Goal: Check status: Check status

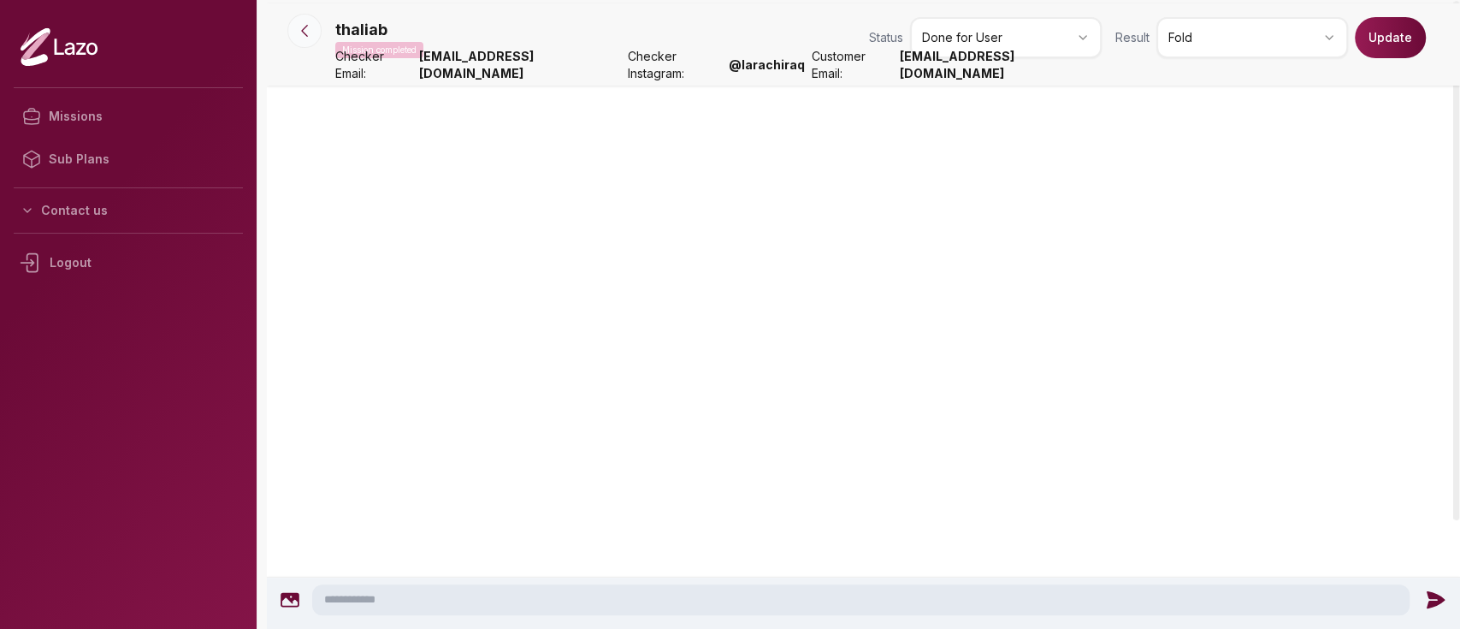
click at [312, 17] on button at bounding box center [304, 31] width 34 height 34
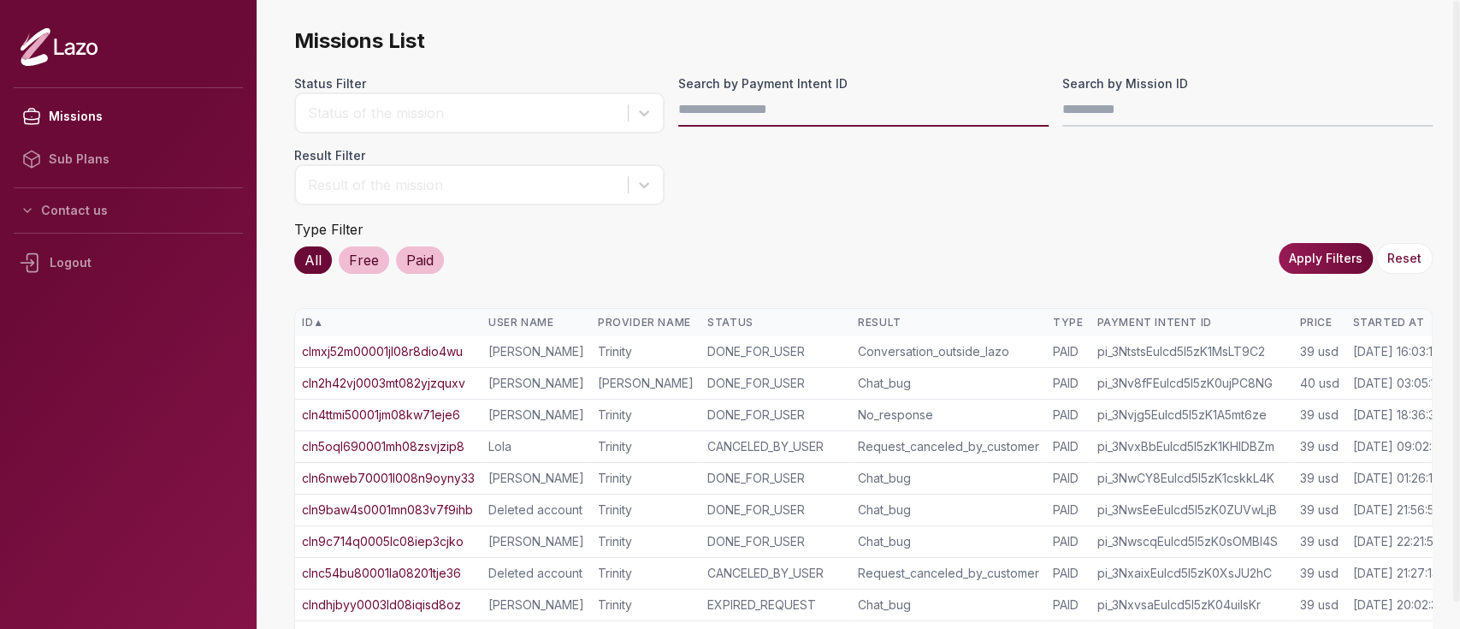
click at [924, 108] on input "Search by Payment Intent ID" at bounding box center [863, 109] width 370 height 34
paste input "**********"
type input "**********"
click at [1318, 257] on button "Apply Filters" at bounding box center [1326, 258] width 94 height 31
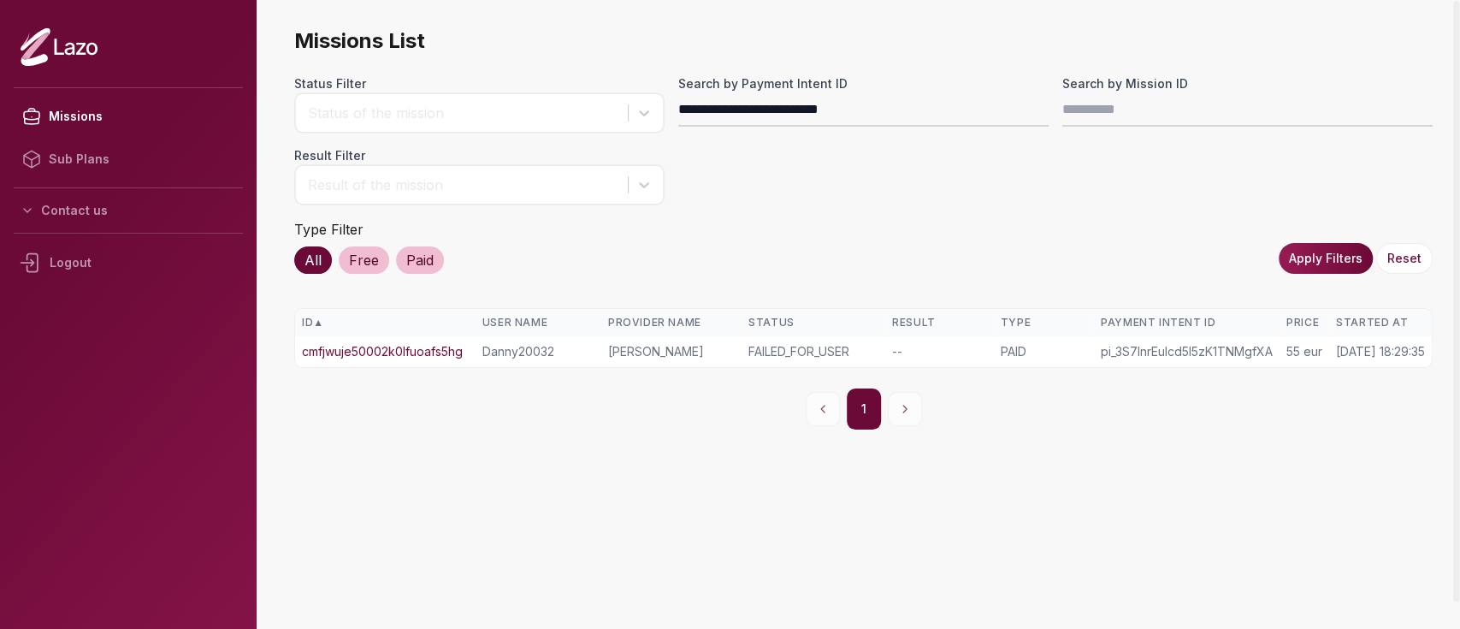
click at [383, 356] on link "cmfjwuje50002k0lfuoafs5hg" at bounding box center [382, 351] width 161 height 17
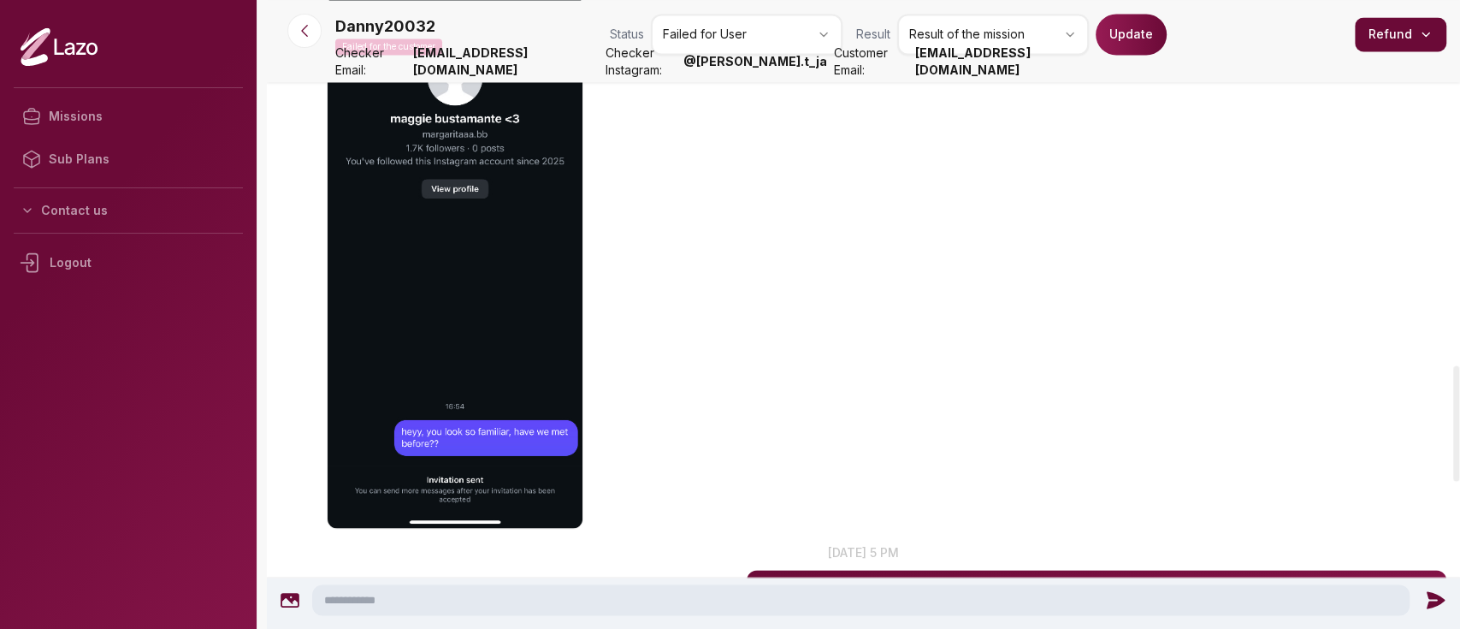
scroll to position [1977, 0]
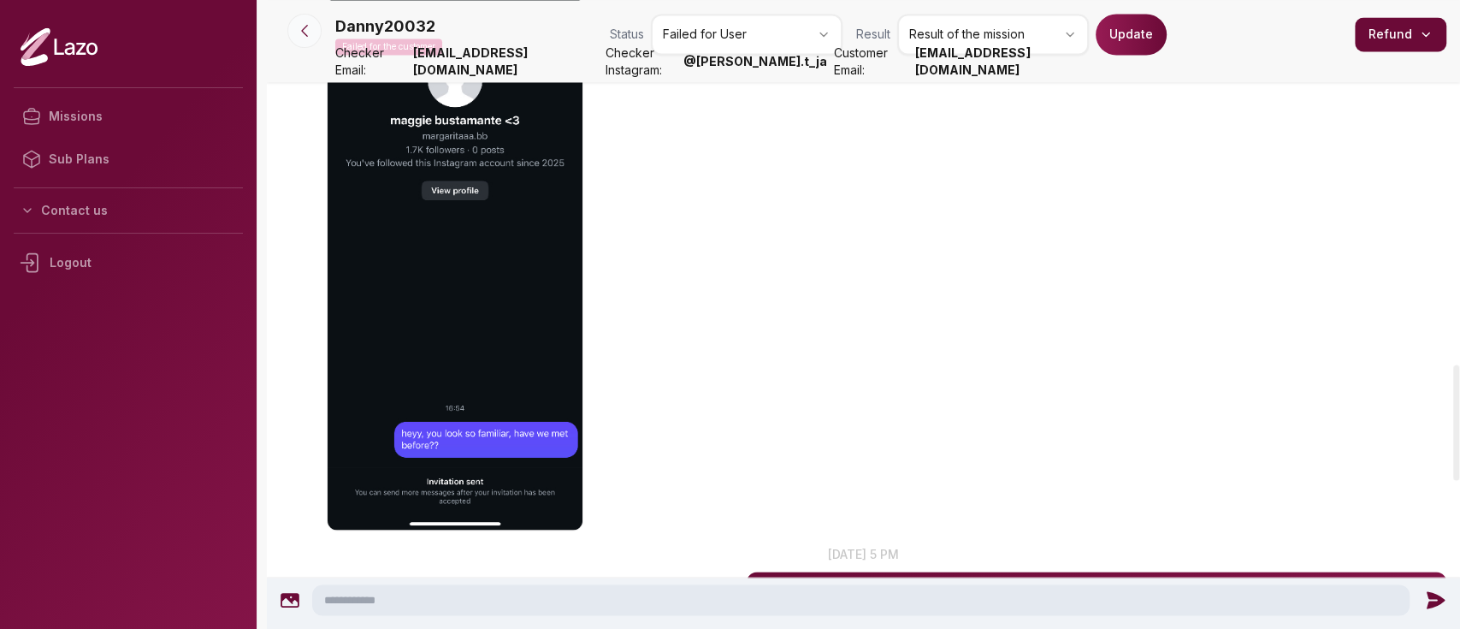
click at [310, 35] on icon at bounding box center [304, 30] width 17 height 17
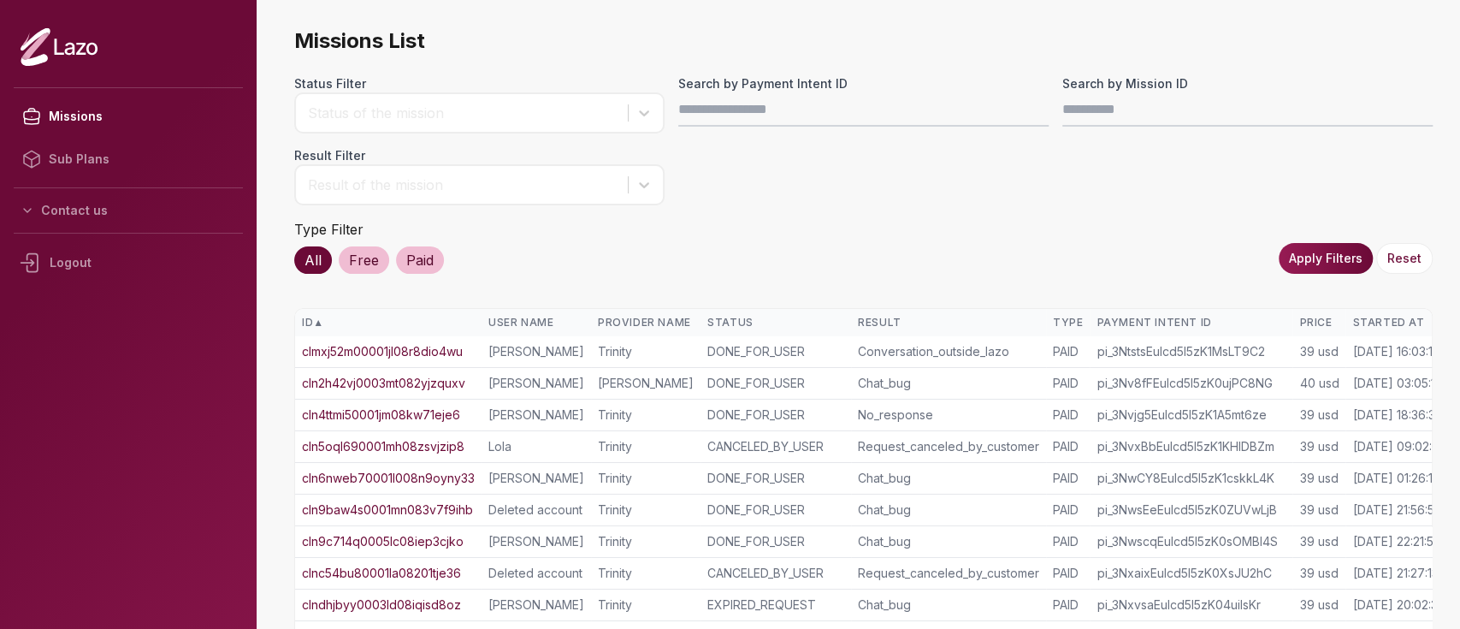
click at [1368, 328] on div "Started At" at bounding box center [1398, 323] width 92 height 14
click at [1368, 328] on div "Started At ▲" at bounding box center [1398, 323] width 92 height 14
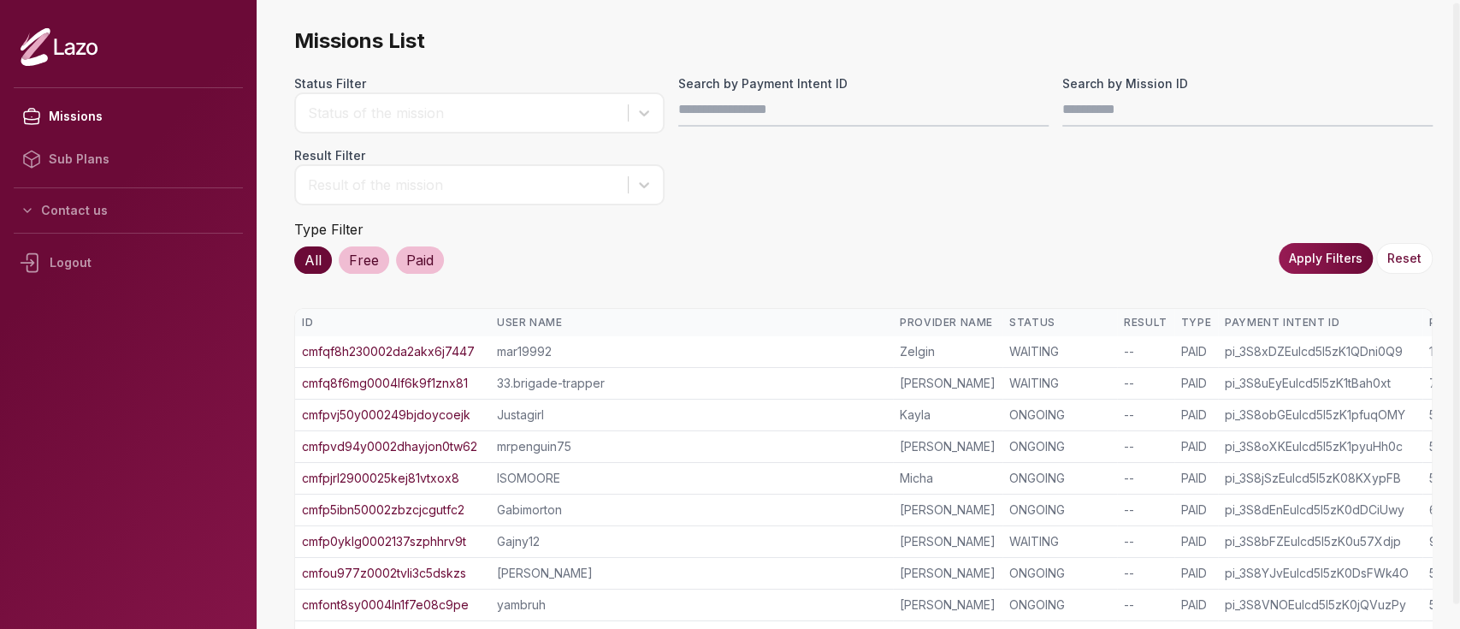
scroll to position [399, 0]
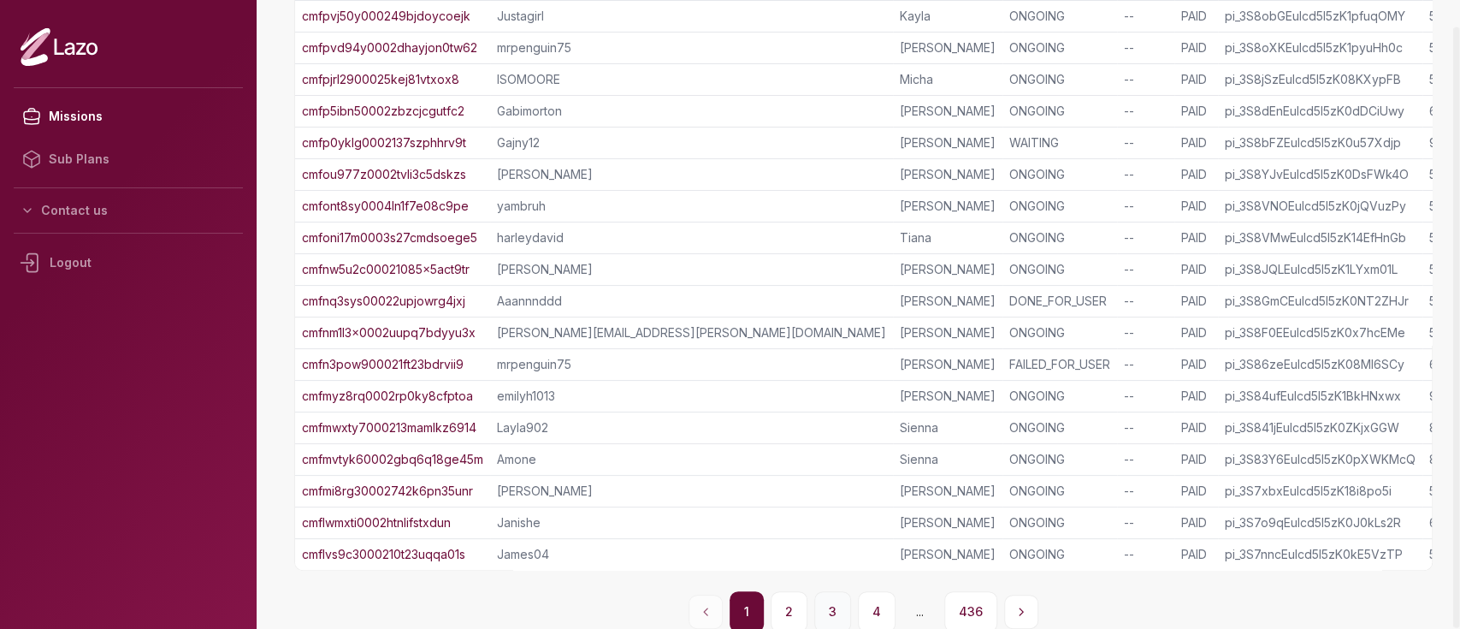
click at [846, 612] on button "3" at bounding box center [832, 611] width 37 height 41
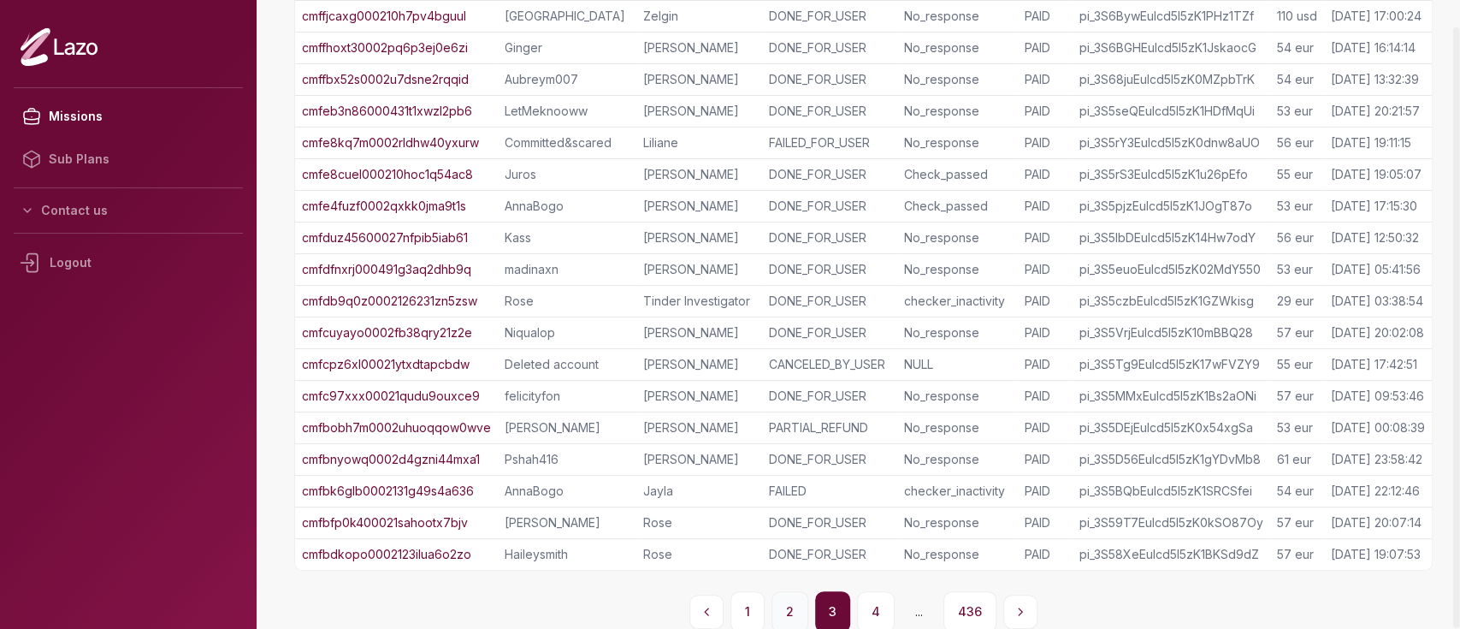
click at [785, 604] on button "2" at bounding box center [789, 611] width 37 height 41
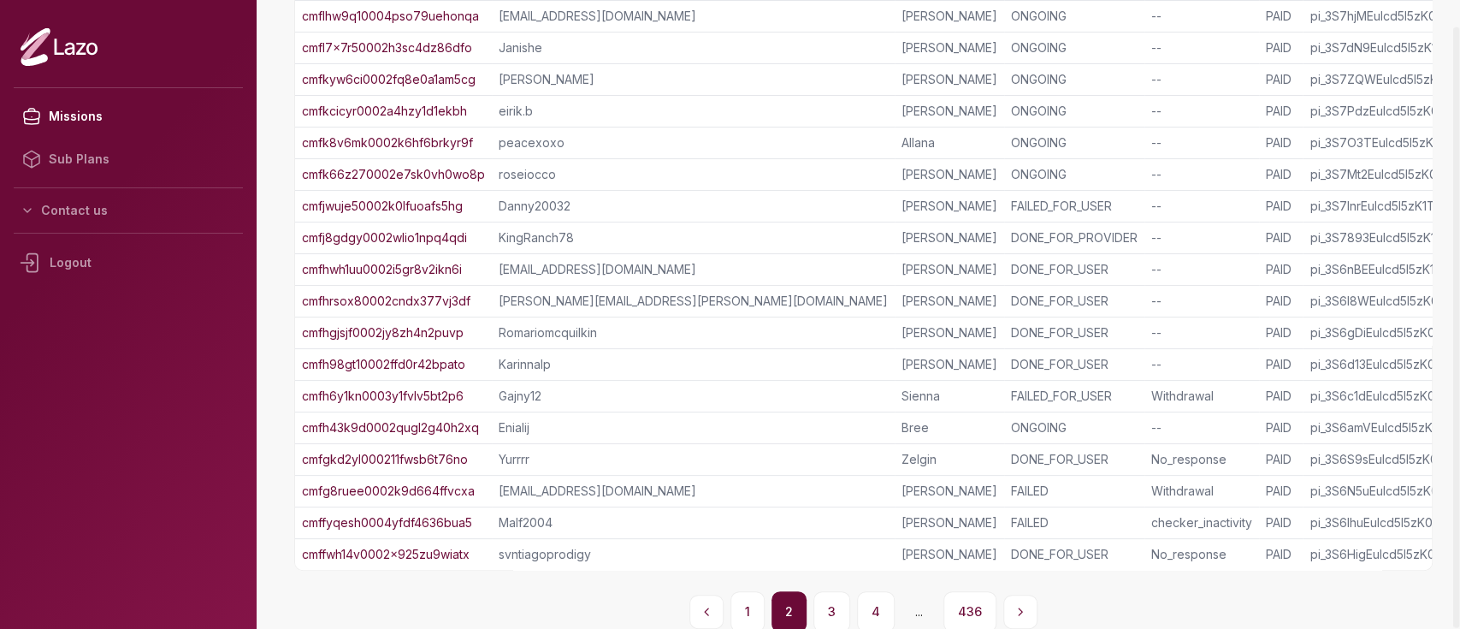
click at [368, 363] on link "cmfh98gt10002ffd0r42bpato" at bounding box center [383, 364] width 163 height 17
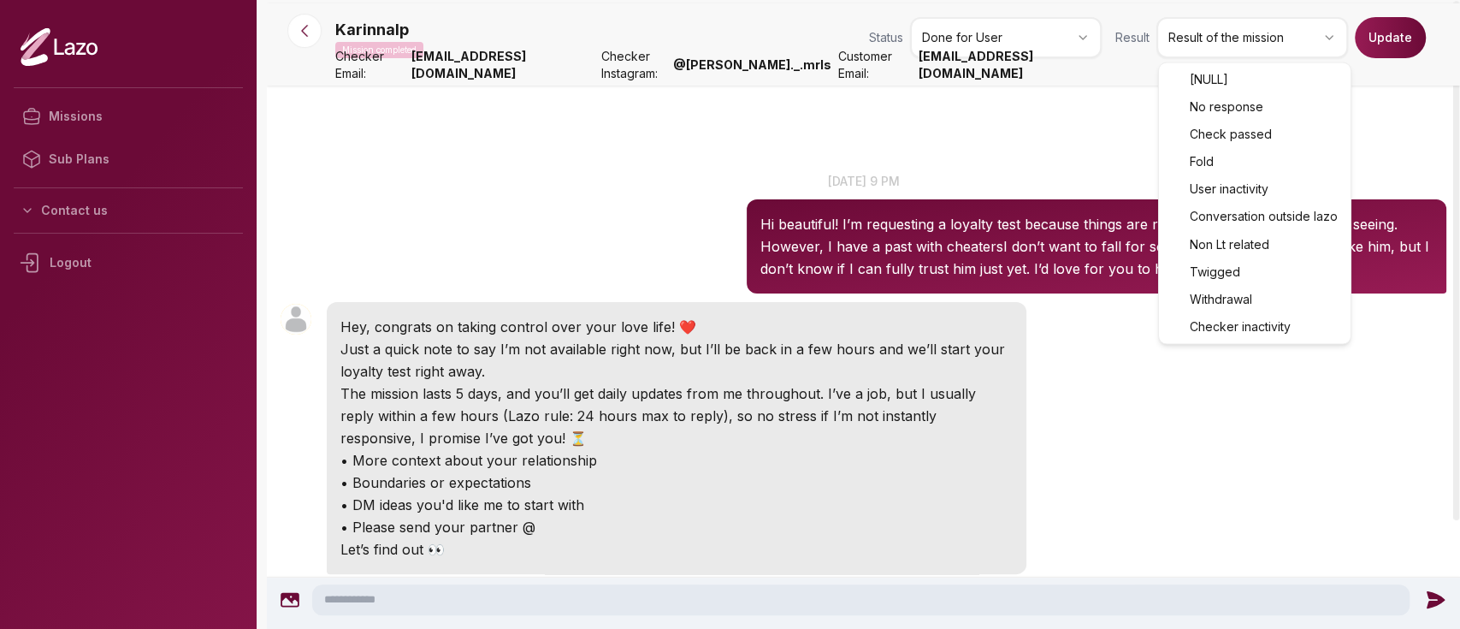
click at [1205, 48] on html "Missions Sub Plans Contact us Logout Karinnalp Mission completed Status Done fo…" at bounding box center [730, 314] width 1460 height 629
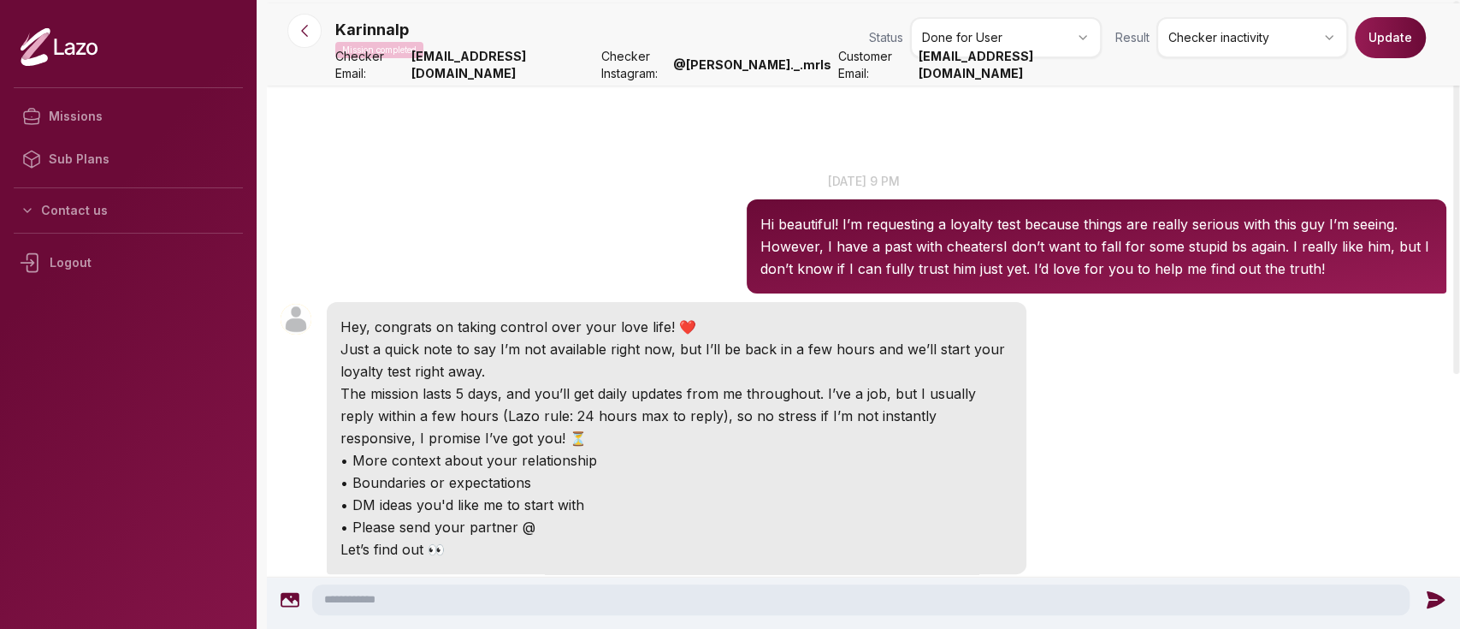
click at [1393, 31] on button "Update" at bounding box center [1390, 37] width 71 height 41
